Goal: Book appointment/travel/reservation

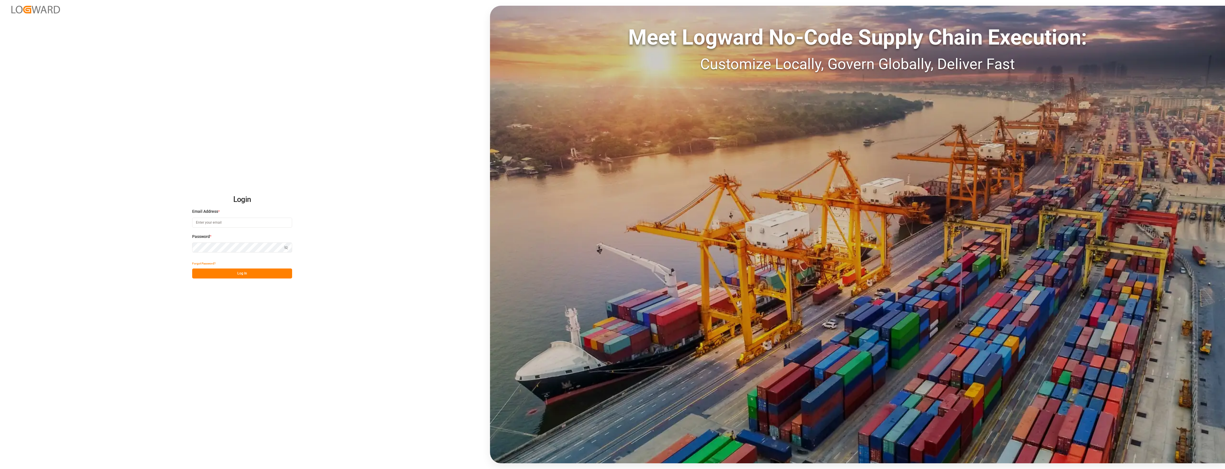
type input "[PERSON_NAME][EMAIL_ADDRESS][PERSON_NAME][DOMAIN_NAME]"
click at [250, 276] on button "Log In" at bounding box center [242, 273] width 100 height 10
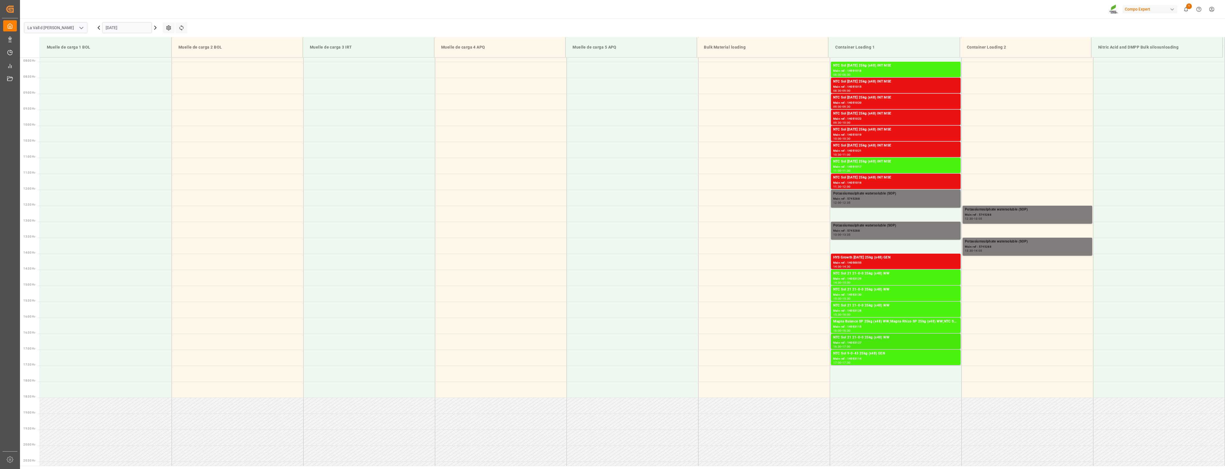
scroll to position [213, 0]
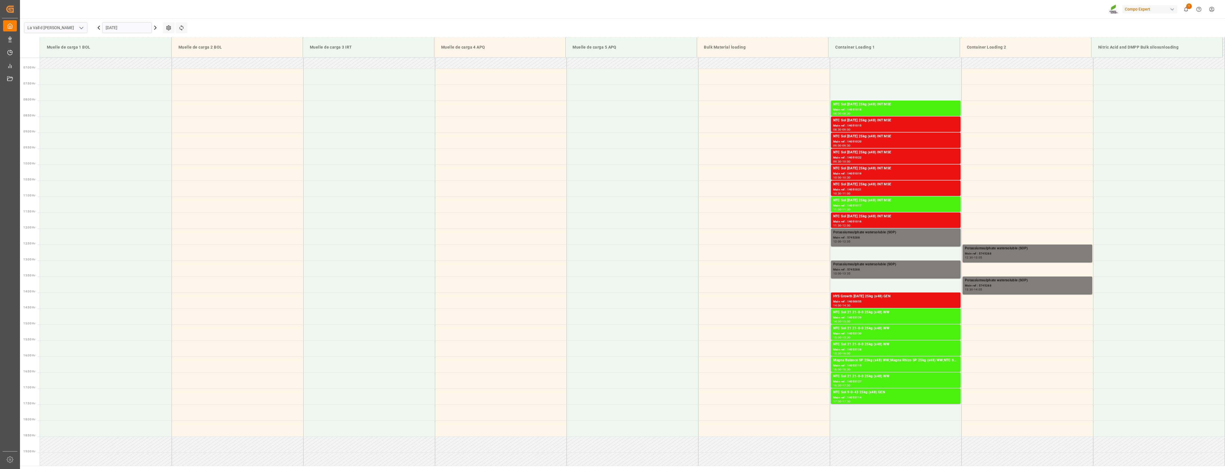
click at [133, 26] on input "[DATE]" at bounding box center [127, 27] width 50 height 11
click at [154, 72] on span "10" at bounding box center [154, 73] width 4 height 4
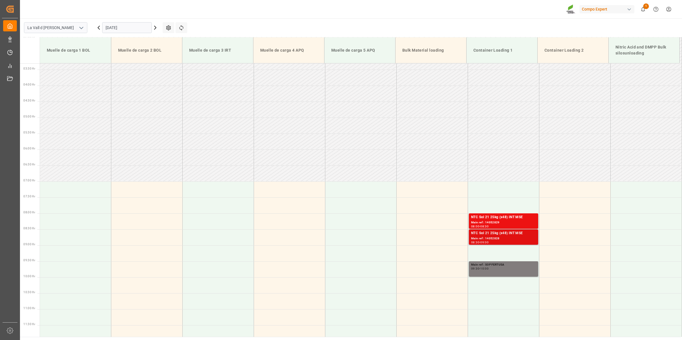
scroll to position [141, 0]
